Goal: Information Seeking & Learning: Learn about a topic

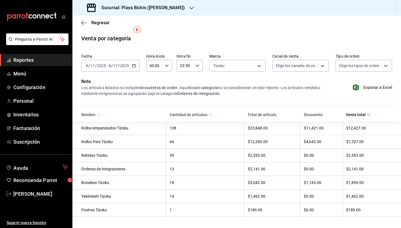
scroll to position [9, 0]
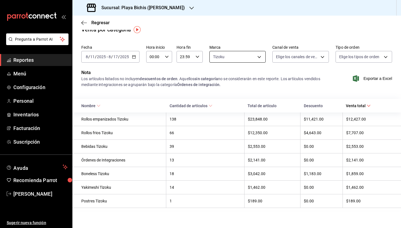
click at [246, 57] on body "Pregunta a Parrot AI Reportes Menú Configuración Personal Inventarios Facturaci…" at bounding box center [200, 114] width 401 height 228
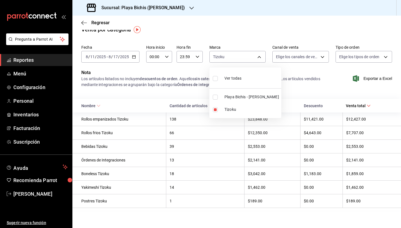
click at [242, 98] on span "Playa Bichis - [PERSON_NAME]" at bounding box center [251, 97] width 55 height 6
type input "fbc14f8a-a0c0-448e-9dac-7011cab8a3fb,4ba3d68a-2a71-4bf4-8272-d27f8f663470"
checkbox input "true"
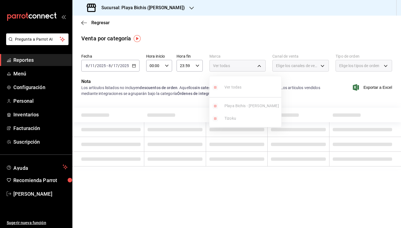
click at [212, 120] on ul "Ver todas Playa Bichis - [PERSON_NAME] Tizoku" at bounding box center [245, 101] width 72 height 51
click at [215, 119] on ul "Ver todas Playa Bichis - [PERSON_NAME] Tizoku" at bounding box center [245, 101] width 72 height 51
click at [239, 130] on div at bounding box center [200, 114] width 401 height 228
click at [238, 66] on div "Ver todas" at bounding box center [237, 66] width 57 height 12
click at [138, 68] on div "[DATE] [DATE] - [DATE] [DATE]" at bounding box center [110, 66] width 58 height 12
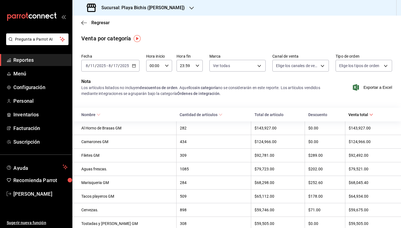
click at [266, 91] on div "Los artículos listados no incluyen descuentos de orden . Aquellos sin categoría…" at bounding box center [204, 91] width 247 height 12
click at [257, 69] on body "Pregunta a Parrot AI Reportes Menú Configuración Personal Inventarios Facturaci…" at bounding box center [200, 114] width 401 height 228
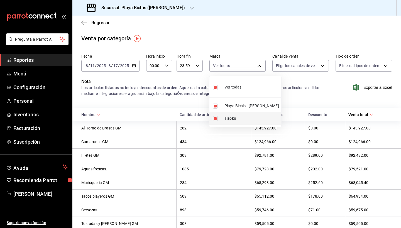
click at [214, 118] on input "checkbox" at bounding box center [215, 118] width 5 height 5
checkbox input "false"
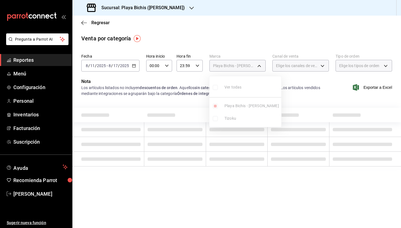
type input "4ba3d68a-2a71-4bf4-8272-d27f8f663470"
checkbox input "false"
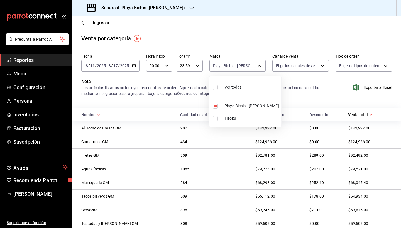
click at [205, 172] on div at bounding box center [200, 114] width 401 height 228
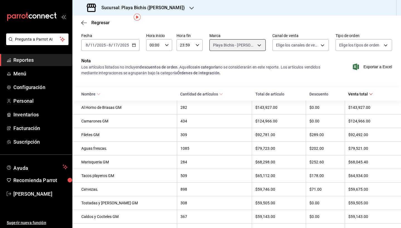
scroll to position [21, 0]
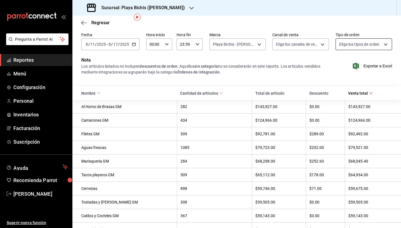
click at [347, 45] on body "Pregunta a Parrot AI Reportes Menú Configuración Personal Inventarios Facturaci…" at bounding box center [200, 114] width 401 height 228
click at [311, 42] on div at bounding box center [200, 114] width 401 height 228
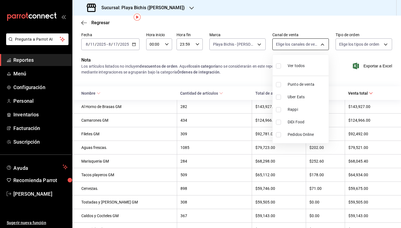
click at [300, 48] on body "Pregunta a Parrot AI Reportes Menú Configuración Personal Inventarios Facturaci…" at bounding box center [200, 114] width 401 height 228
click at [94, 24] on div at bounding box center [200, 114] width 401 height 228
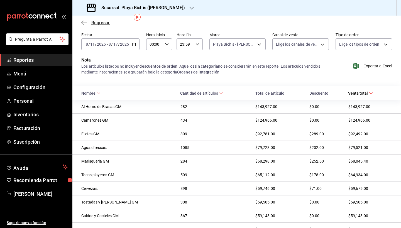
click at [83, 24] on icon "button" at bounding box center [82, 23] width 2 height 4
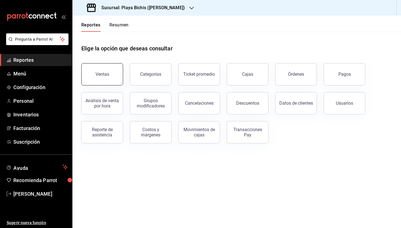
click at [109, 80] on button "Ventas" at bounding box center [102, 74] width 42 height 22
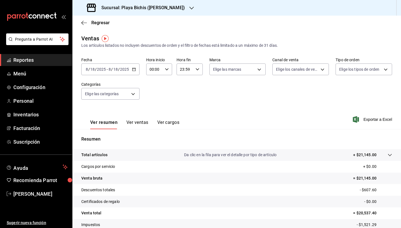
click at [80, 20] on div "Regresar" at bounding box center [236, 23] width 329 height 14
click at [86, 22] on icon "button" at bounding box center [84, 22] width 6 height 5
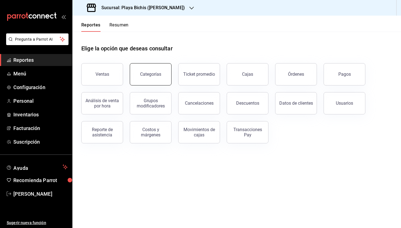
click at [151, 79] on button "Categorías" at bounding box center [151, 74] width 42 height 22
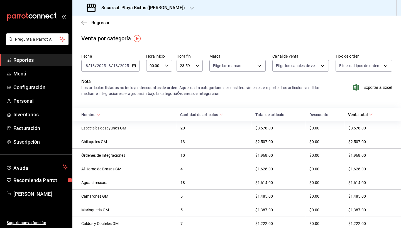
click at [99, 127] on div "Especiales desayunos GM" at bounding box center [127, 128] width 92 height 4
click at [97, 116] on icon at bounding box center [99, 115] width 4 height 4
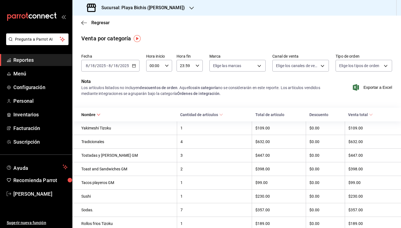
click at [92, 114] on span "Nombre" at bounding box center [90, 114] width 19 height 4
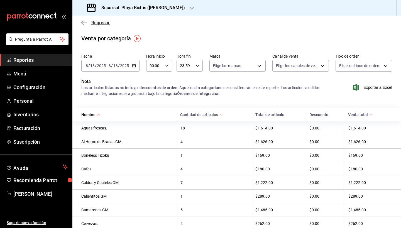
click at [88, 22] on span "Regresar" at bounding box center [95, 22] width 28 height 5
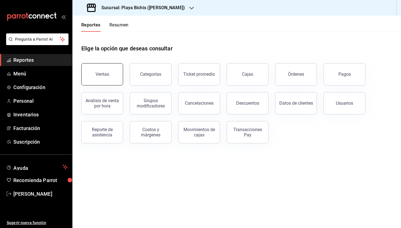
click at [111, 77] on button "Ventas" at bounding box center [102, 74] width 42 height 22
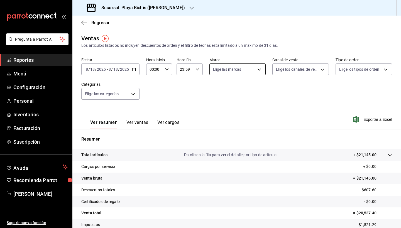
click at [248, 69] on body "Pregunta a Parrot AI Reportes Menú Configuración Personal Inventarios Facturaci…" at bounding box center [200, 114] width 401 height 228
click at [217, 121] on input "checkbox" at bounding box center [215, 122] width 5 height 5
checkbox input "true"
type input "fbc14f8a-a0c0-448e-9dac-7011cab8a3fb"
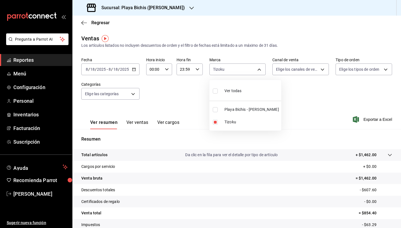
click at [130, 94] on div at bounding box center [200, 114] width 401 height 228
click at [175, 109] on div "Ver resumen Ver ventas Ver cargos Exportar a Excel" at bounding box center [236, 117] width 329 height 23
click at [134, 67] on icon "button" at bounding box center [134, 69] width 4 height 4
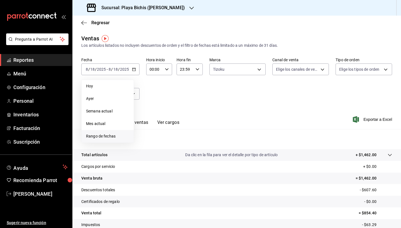
click at [110, 135] on span "Rango de fechas" at bounding box center [107, 136] width 43 height 6
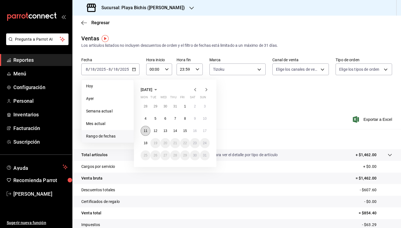
click at [146, 133] on abbr "11" at bounding box center [146, 131] width 4 height 4
click at [203, 132] on abbr "17" at bounding box center [205, 131] width 4 height 4
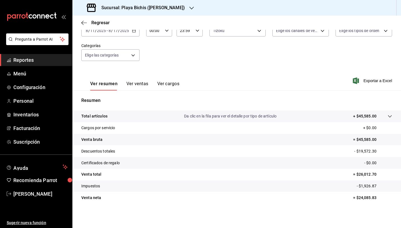
scroll to position [39, 0]
drag, startPoint x: 377, startPoint y: 196, endPoint x: 340, endPoint y: 199, distance: 37.1
click at [340, 199] on tr "Venta neta = $24,085.83" at bounding box center [236, 198] width 329 height 12
click at [139, 85] on button "Ver ventas" at bounding box center [137, 85] width 22 height 9
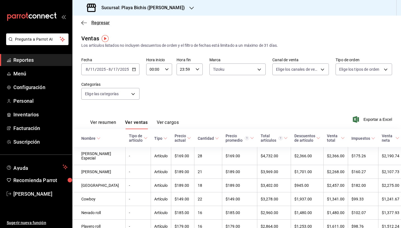
click at [85, 21] on icon "button" at bounding box center [84, 22] width 6 height 5
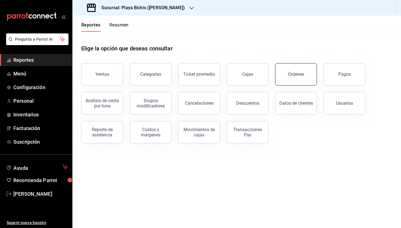
click at [307, 76] on button "Órdenes" at bounding box center [296, 74] width 42 height 22
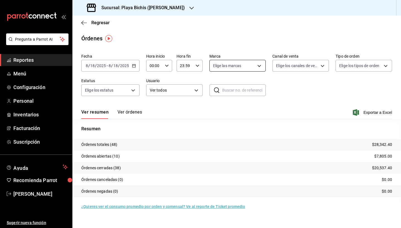
click at [251, 64] on body "Pregunta a Parrot AI Reportes Menú Configuración Personal Inventarios Facturaci…" at bounding box center [200, 114] width 401 height 228
click at [217, 119] on input "checkbox" at bounding box center [215, 118] width 5 height 5
checkbox input "true"
type input "fbc14f8a-a0c0-448e-9dac-7011cab8a3fb"
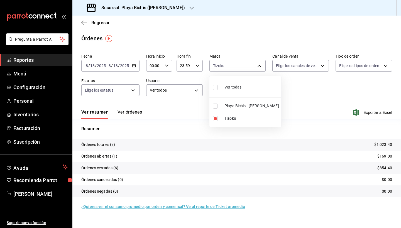
click at [132, 65] on div at bounding box center [200, 114] width 401 height 228
click at [137, 67] on div "[DATE] [DATE] - [DATE] [DATE]" at bounding box center [110, 66] width 58 height 12
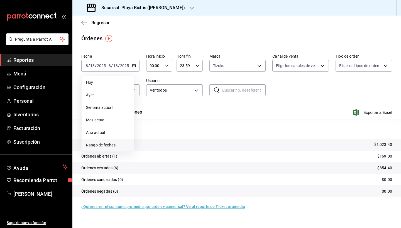
click at [117, 144] on span "Rango de fechas" at bounding box center [107, 145] width 43 height 6
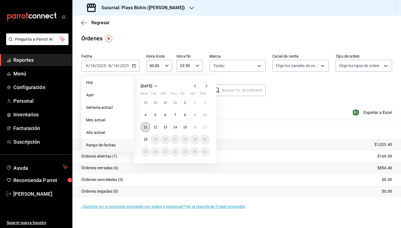
click at [143, 129] on button "11" at bounding box center [146, 127] width 10 height 10
click at [202, 128] on button "17" at bounding box center [205, 127] width 10 height 10
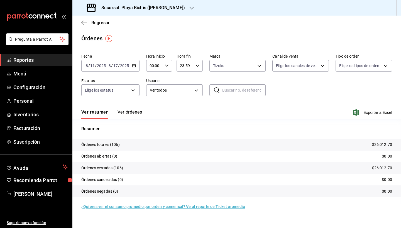
click at [119, 113] on button "Ver órdenes" at bounding box center [129, 113] width 24 height 9
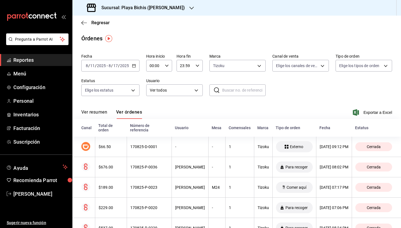
click at [84, 130] on div "Canal" at bounding box center [86, 128] width 10 height 4
click at [101, 110] on button "Ver resumen" at bounding box center [94, 113] width 26 height 9
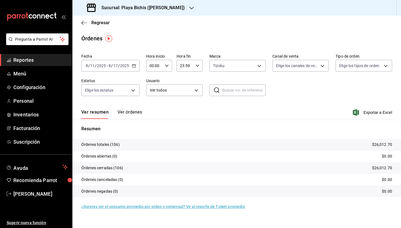
click at [127, 113] on button "Ver órdenes" at bounding box center [129, 113] width 24 height 9
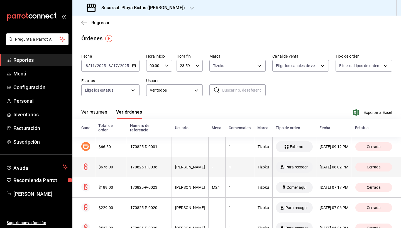
click at [132, 167] on div "170825-P-0036" at bounding box center [149, 167] width 38 height 4
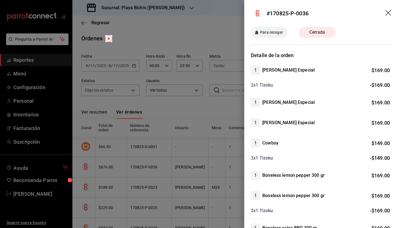
click at [213, 117] on div at bounding box center [200, 114] width 401 height 228
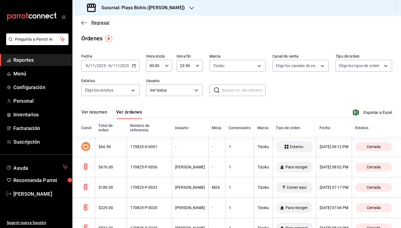
click at [88, 22] on span "Regresar" at bounding box center [95, 22] width 28 height 5
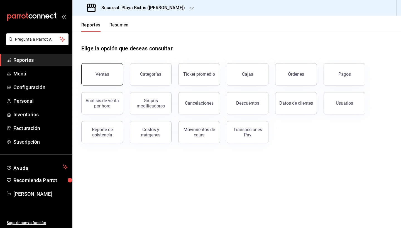
click at [116, 78] on button "Ventas" at bounding box center [102, 74] width 42 height 22
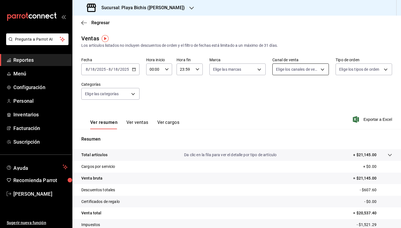
click at [300, 72] on body "Pregunta a Parrot AI Reportes Menú Configuración Personal Inventarios Facturaci…" at bounding box center [200, 114] width 401 height 228
click at [253, 67] on div at bounding box center [200, 114] width 401 height 228
click at [253, 67] on body "Pregunta a Parrot AI Reportes Menú Configuración Personal Inventarios Facturaci…" at bounding box center [200, 114] width 401 height 228
click at [215, 122] on input "checkbox" at bounding box center [215, 122] width 5 height 5
checkbox input "true"
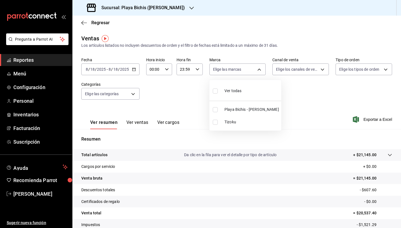
type input "fbc14f8a-a0c0-448e-9dac-7011cab8a3fb"
click at [141, 123] on div at bounding box center [200, 114] width 401 height 228
click at [139, 123] on button "Ver ventas" at bounding box center [137, 124] width 22 height 9
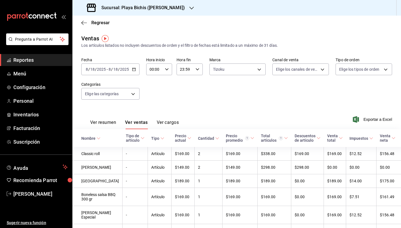
click at [132, 70] on \(Stroke\) "button" at bounding box center [133, 69] width 3 height 3
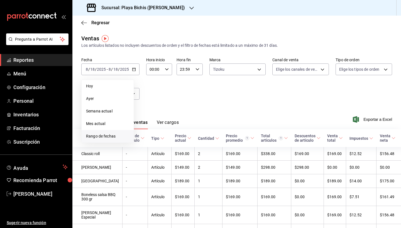
click at [111, 138] on span "Rango de fechas" at bounding box center [107, 136] width 43 height 6
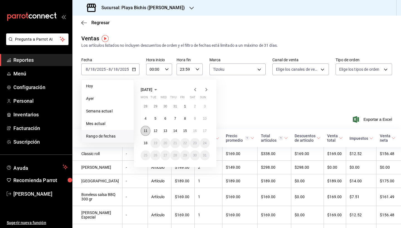
click at [144, 131] on abbr "11" at bounding box center [146, 131] width 4 height 4
click at [207, 131] on button "17" at bounding box center [205, 131] width 10 height 10
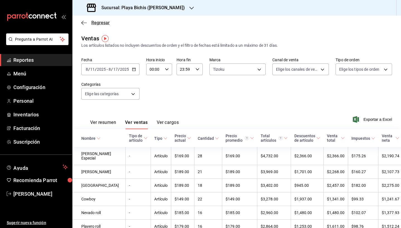
click at [88, 23] on span "Regresar" at bounding box center [95, 22] width 28 height 5
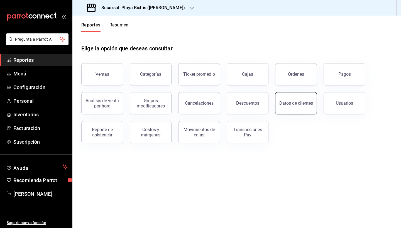
click at [290, 103] on div "Datos de clientes" at bounding box center [296, 103] width 34 height 5
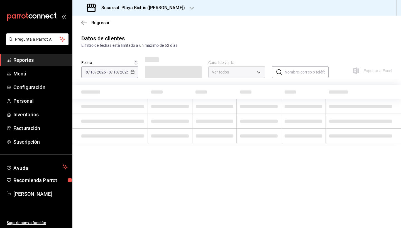
type input "PARROT,DIDI_FOOD,ONLINE"
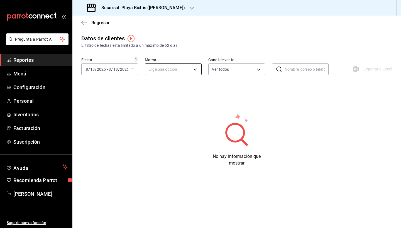
click at [182, 63] on body "Pregunta a Parrot AI Reportes Menú Configuración Personal Inventarios Facturaci…" at bounding box center [200, 114] width 401 height 228
click at [182, 102] on li "Tizoku" at bounding box center [176, 105] width 63 height 9
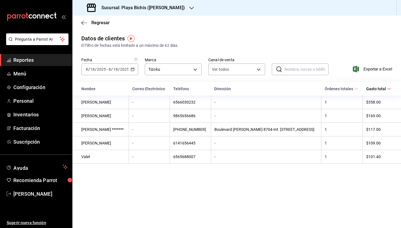
click at [131, 71] on div "[DATE] [DATE] - [DATE] [DATE]" at bounding box center [109, 69] width 57 height 12
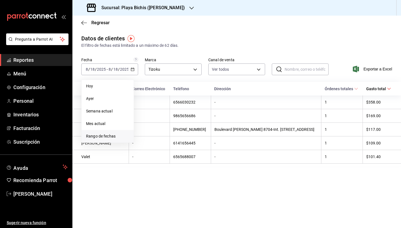
click at [112, 135] on span "Rango de fechas" at bounding box center [107, 136] width 43 height 6
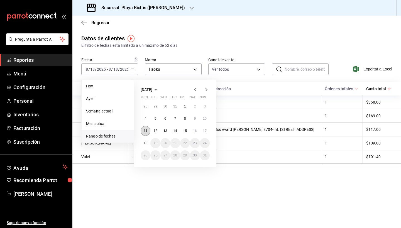
click at [146, 130] on abbr "11" at bounding box center [146, 131] width 4 height 4
click at [208, 131] on button "17" at bounding box center [205, 131] width 10 height 10
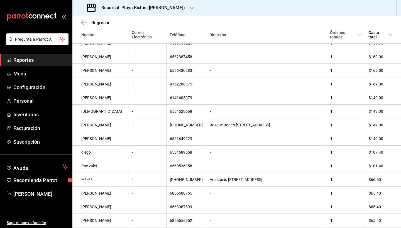
scroll to position [778, 0]
click at [93, 22] on span "Regresar" at bounding box center [100, 22] width 18 height 5
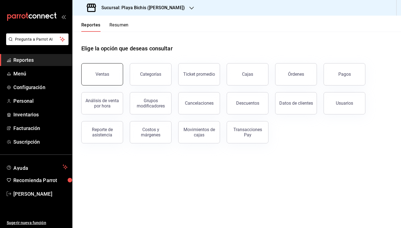
click at [106, 72] on div "Ventas" at bounding box center [102, 74] width 14 height 5
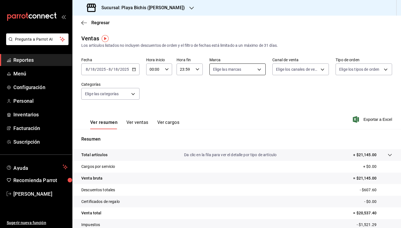
click at [247, 66] on body "Pregunta a Parrot AI Reportes Menú Configuración Personal Inventarios Facturaci…" at bounding box center [200, 114] width 401 height 228
click at [215, 126] on li "Tizoku" at bounding box center [245, 122] width 72 height 13
type input "fbc14f8a-a0c0-448e-9dac-7011cab8a3fb"
checkbox input "true"
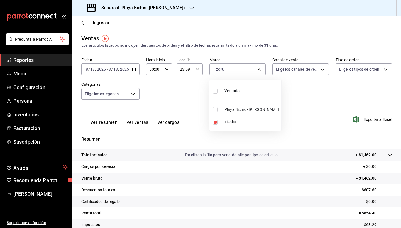
click at [126, 95] on div at bounding box center [200, 114] width 401 height 228
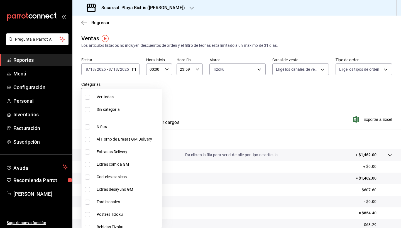
click at [131, 95] on body "Pregunta a Parrot AI Reportes Menú Configuración Personal Inventarios Facturaci…" at bounding box center [200, 114] width 401 height 228
click at [263, 93] on div at bounding box center [200, 114] width 401 height 228
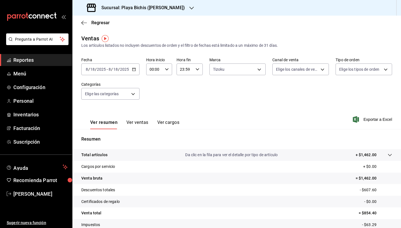
click at [288, 63] on div "Elige los canales de venta" at bounding box center [300, 68] width 57 height 14
click at [131, 71] on div "[DATE] [DATE] - [DATE] [DATE]" at bounding box center [110, 69] width 58 height 12
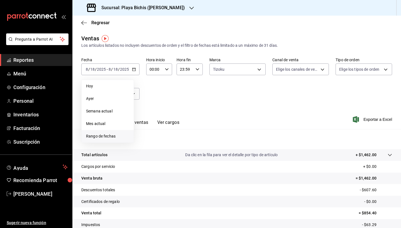
click at [113, 136] on span "Rango de fechas" at bounding box center [107, 136] width 43 height 6
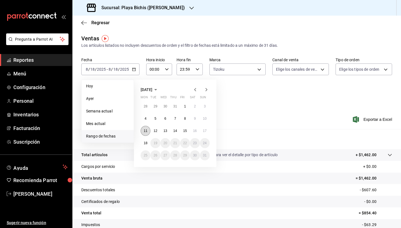
click at [147, 127] on button "11" at bounding box center [146, 131] width 10 height 10
click at [209, 132] on button "17" at bounding box center [205, 131] width 10 height 10
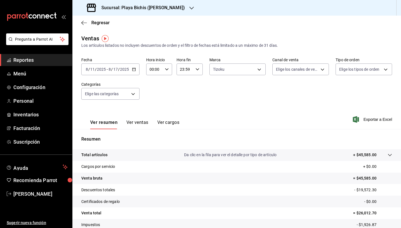
click at [285, 122] on div "Ver resumen Ver ventas Ver cargos Exportar a Excel" at bounding box center [236, 117] width 329 height 23
click at [139, 120] on button "Ver ventas" at bounding box center [137, 124] width 22 height 9
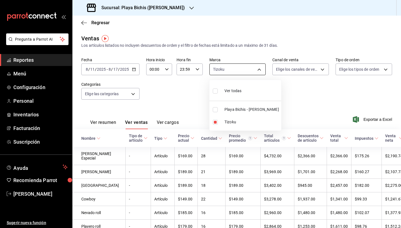
click at [251, 73] on body "Pregunta a Parrot AI Reportes Menú Configuración Personal Inventarios Facturaci…" at bounding box center [200, 114] width 401 height 228
click at [217, 109] on input "checkbox" at bounding box center [215, 109] width 5 height 5
checkbox input "true"
type input "fbc14f8a-a0c0-448e-9dac-7011cab8a3fb,4ba3d68a-2a71-4bf4-8272-d27f8f663470"
checkbox input "true"
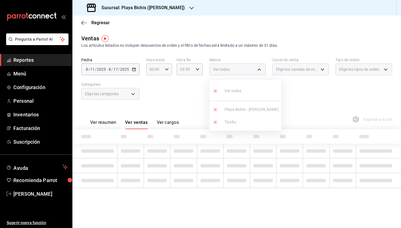
click at [215, 122] on ul "Ver todas Playa Bichis - [PERSON_NAME] Tizoku" at bounding box center [245, 105] width 72 height 51
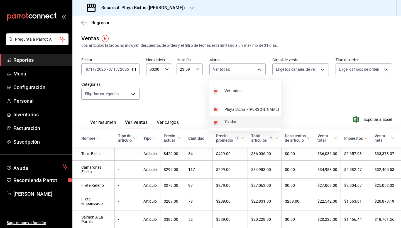
click at [216, 121] on input "checkbox" at bounding box center [215, 122] width 5 height 5
checkbox input "false"
type input "4ba3d68a-2a71-4bf4-8272-d27f8f663470"
checkbox input "false"
click at [278, 171] on div at bounding box center [200, 114] width 401 height 228
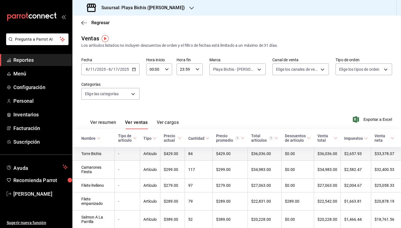
click at [96, 157] on td "Torre Bichis" at bounding box center [93, 154] width 42 height 14
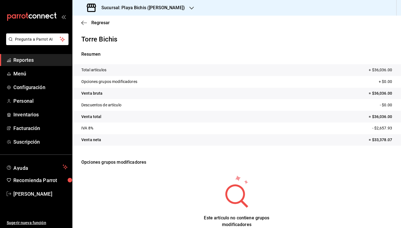
click at [83, 19] on div "Regresar" at bounding box center [236, 23] width 329 height 14
click at [94, 23] on span "Regresar" at bounding box center [100, 22] width 18 height 5
click at [84, 23] on icon "button" at bounding box center [84, 23] width 6 height 0
click at [98, 23] on span "Regresar" at bounding box center [100, 22] width 18 height 5
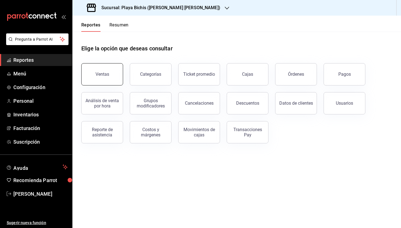
click at [101, 78] on button "Ventas" at bounding box center [102, 74] width 42 height 22
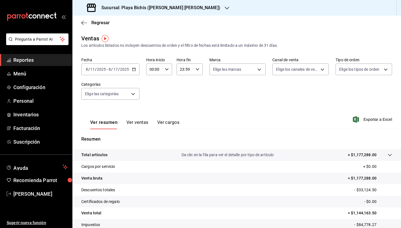
click at [135, 69] on icon "button" at bounding box center [134, 69] width 4 height 4
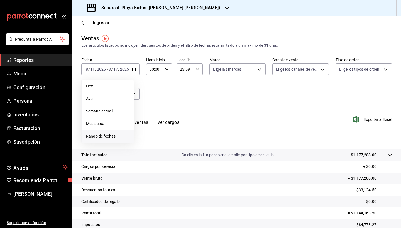
click at [105, 137] on span "Rango de fechas" at bounding box center [107, 136] width 43 height 6
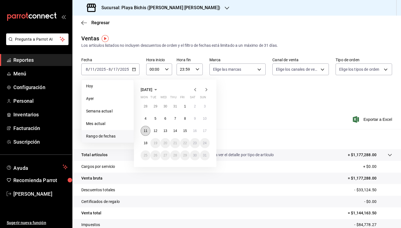
click at [146, 133] on button "11" at bounding box center [146, 131] width 10 height 10
click at [208, 129] on button "17" at bounding box center [205, 131] width 10 height 10
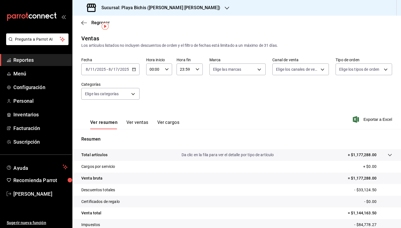
scroll to position [27, 0]
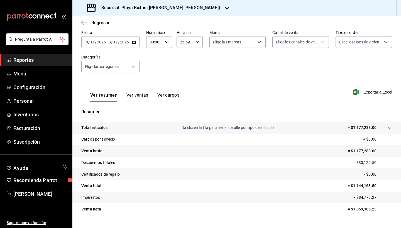
click at [133, 93] on button "Ver ventas" at bounding box center [137, 96] width 22 height 9
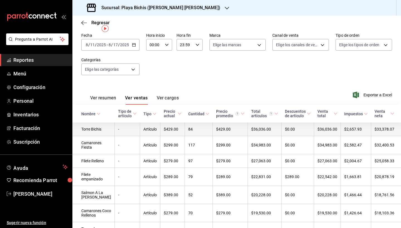
scroll to position [25, 0]
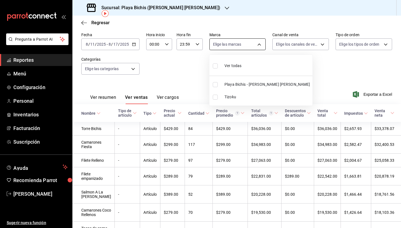
click at [225, 45] on body "Pregunta a Parrot AI Reportes Menú Configuración Personal Inventarios Facturaci…" at bounding box center [200, 114] width 401 height 228
click at [217, 84] on input "checkbox" at bounding box center [215, 84] width 5 height 5
checkbox input "true"
type input "4ba3d68a-2a71-4bf4-8272-d27f8f663470"
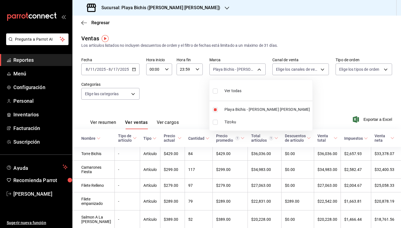
click at [151, 101] on div at bounding box center [200, 114] width 401 height 228
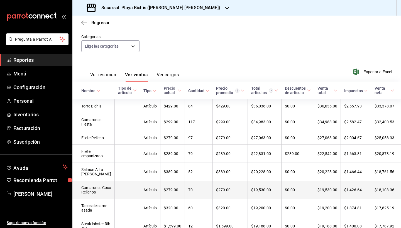
scroll to position [47, 0]
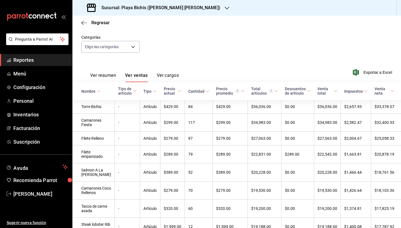
click at [207, 90] on icon at bounding box center [207, 91] width 4 height 4
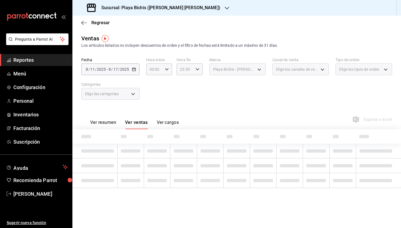
scroll to position [0, 0]
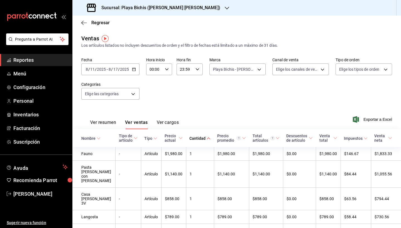
click at [209, 138] on \(Stroke\) at bounding box center [208, 138] width 3 height 2
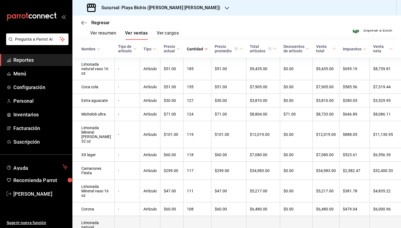
scroll to position [89, 0]
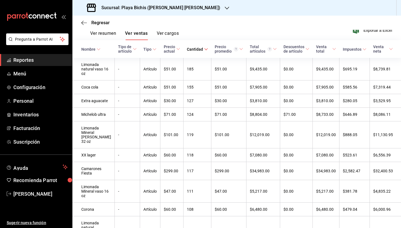
click at [390, 51] on span at bounding box center [391, 49] width 4 height 4
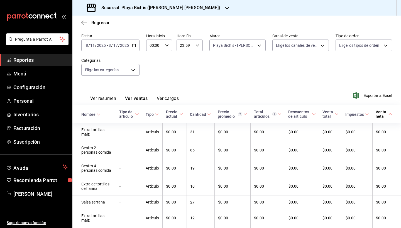
scroll to position [28, 0]
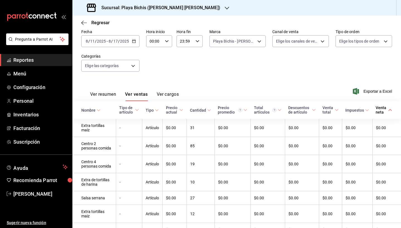
click at [391, 108] on span "Venta neta" at bounding box center [384, 110] width 16 height 9
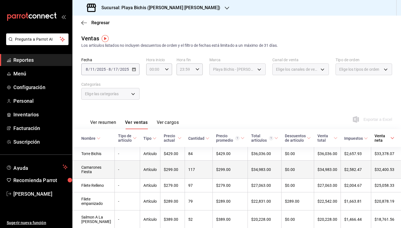
scroll to position [0, 0]
